Goal: Task Accomplishment & Management: Use online tool/utility

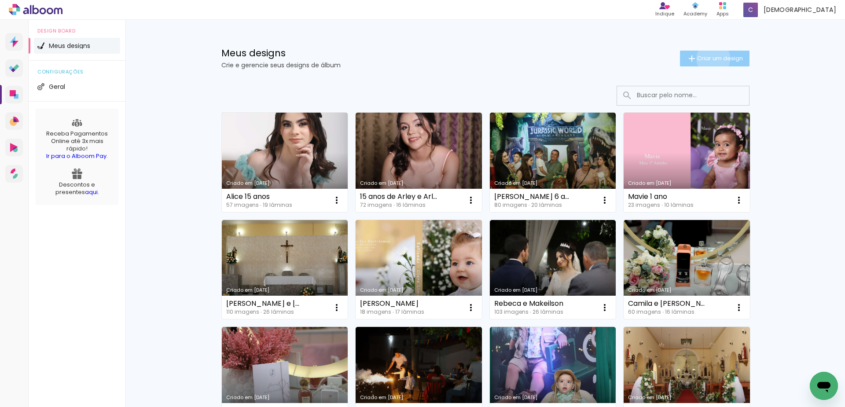
click at [708, 59] on span "Criar um design" at bounding box center [720, 58] width 46 height 6
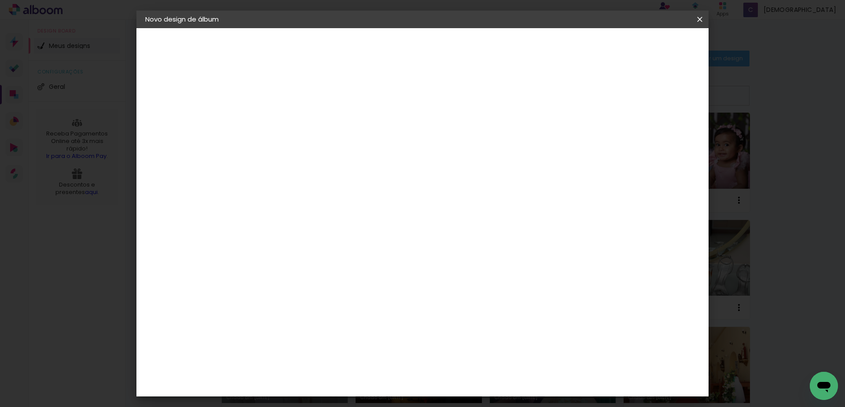
click at [289, 116] on input at bounding box center [289, 118] width 0 height 14
click at [289, 120] on input "Batiz de [PERSON_NAME] e [PERSON_NAME]" at bounding box center [289, 118] width 0 height 14
type input "Batiz de [PERSON_NAME] e [PERSON_NAME]"
type paper-input "Batiz de [PERSON_NAME] e [PERSON_NAME]"
click at [0, 0] on slot "Avançar" at bounding box center [0, 0] width 0 height 0
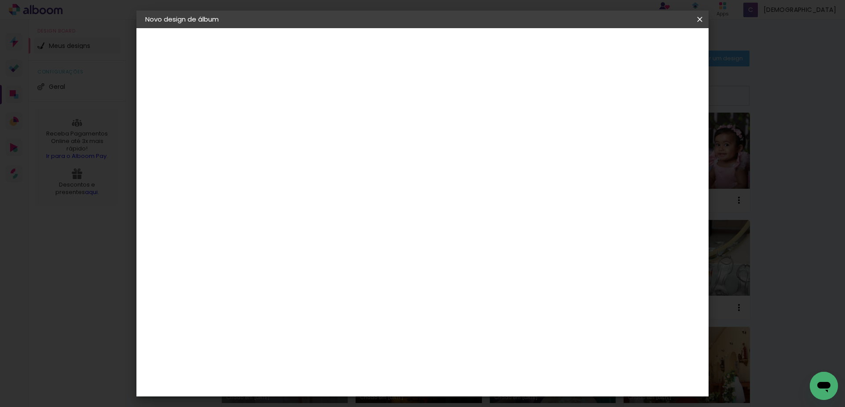
scroll to position [1276, 0]
click at [341, 295] on div "[PERSON_NAME]" at bounding box center [312, 298] width 59 height 7
click at [0, 0] on slot "Avançar" at bounding box center [0, 0] width 0 height 0
click at [323, 147] on input "text" at bounding box center [306, 154] width 34 height 14
click at [0, 0] on slot "Encadernados" at bounding box center [0, 0] width 0 height 0
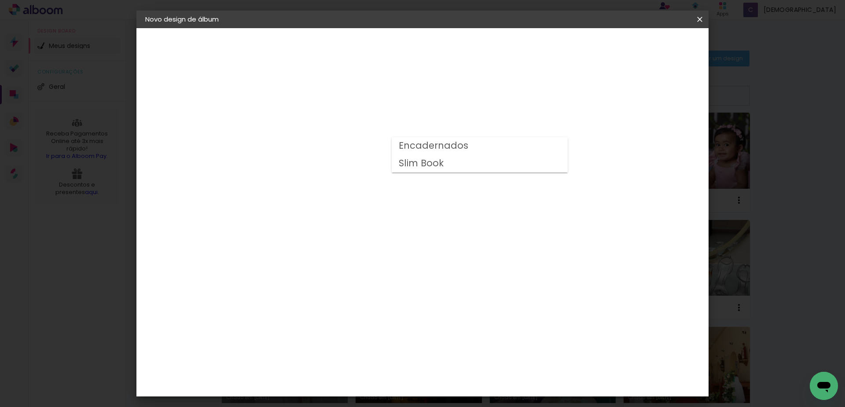
type input "Encadernados"
click at [348, 122] on span "20 x 50" at bounding box center [328, 125] width 41 height 18
click at [0, 0] on slot "Avançar" at bounding box center [0, 0] width 0 height 0
click at [645, 48] on span "Iniciar design" at bounding box center [625, 47] width 40 height 6
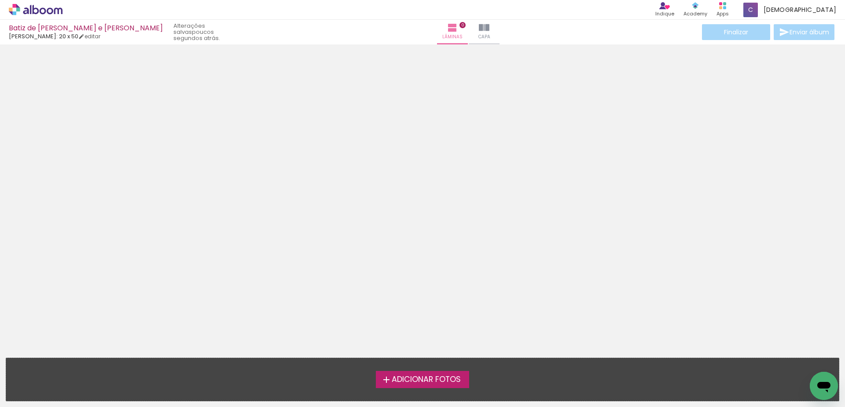
click at [430, 381] on span "Adicionar Fotos" at bounding box center [426, 380] width 69 height 8
click at [0, 0] on input "file" at bounding box center [0, 0] width 0 height 0
